Goal: Obtain resource: Download file/media

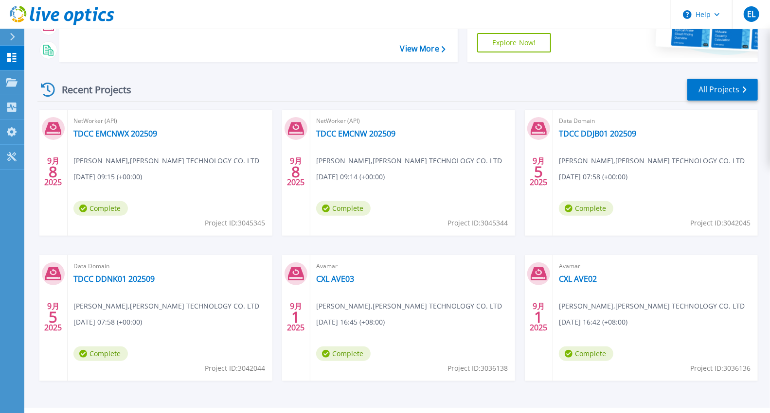
scroll to position [166, 0]
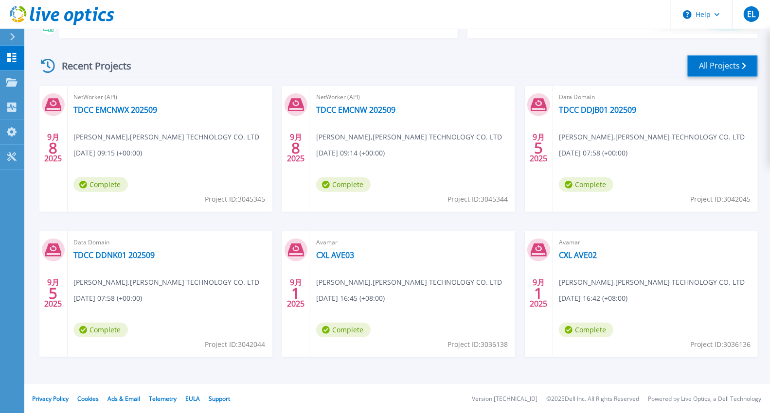
click at [721, 64] on link "All Projects" at bounding box center [722, 66] width 70 height 22
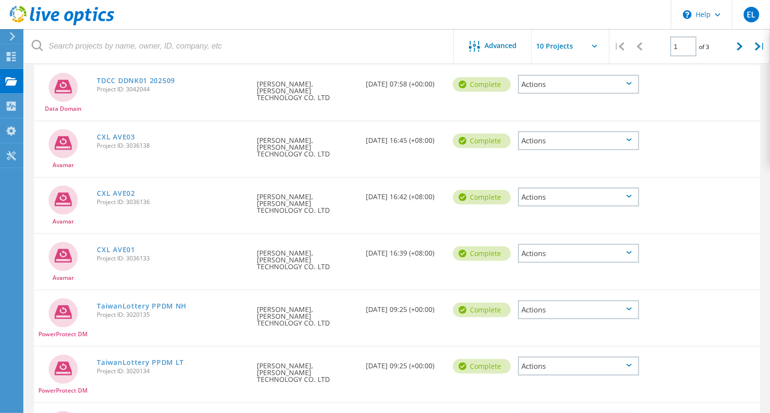
scroll to position [287, 0]
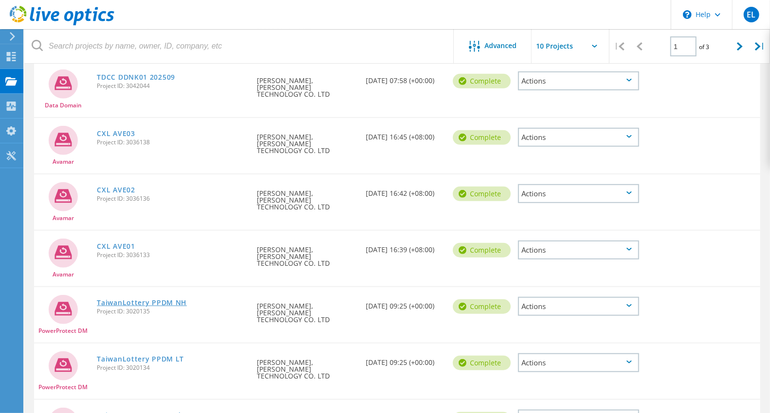
click at [130, 299] on link "TaiwanLottery PPDM NH" at bounding box center [142, 302] width 90 height 7
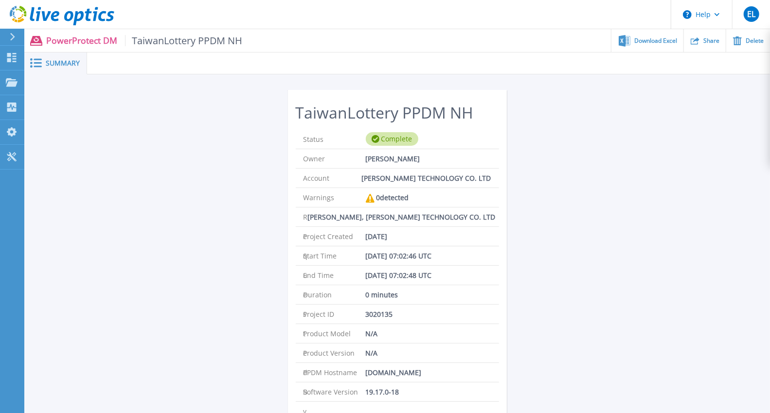
scroll to position [53, 0]
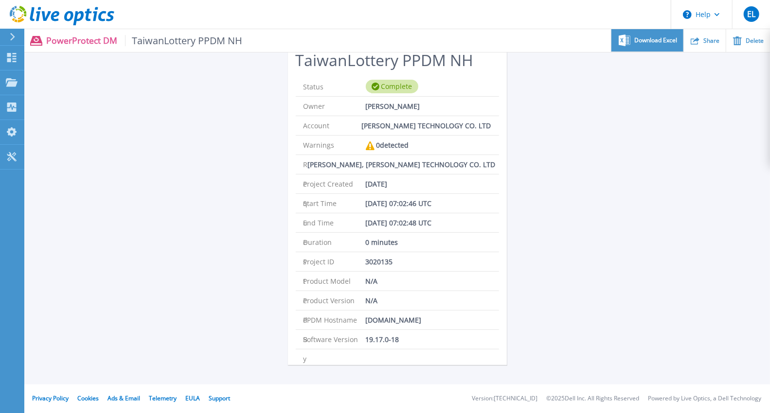
click at [647, 42] on span "Download Excel" at bounding box center [655, 40] width 43 height 6
